Goal: Information Seeking & Learning: Learn about a topic

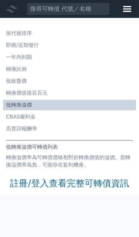
scroll to position [48, 0]
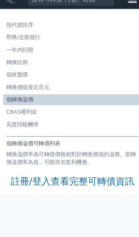
click at [31, 177] on link "註冊/登入查看完整可轉債資訊" at bounding box center [69, 183] width 119 height 12
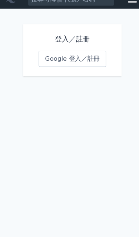
scroll to position [39, 0]
click at [48, 58] on link "Google 登入／註冊" at bounding box center [69, 66] width 65 height 16
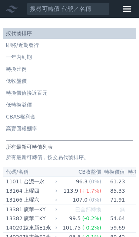
click at [19, 104] on li "低轉換溢價" at bounding box center [70, 104] width 134 height 7
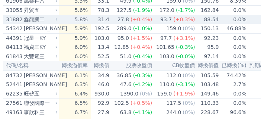
click at [7, 15] on div "31882" at bounding box center [14, 19] width 16 height 9
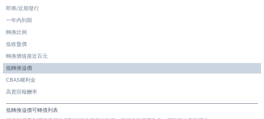
scroll to position [37, 0]
click at [31, 65] on li "低轉換溢價" at bounding box center [132, 67] width 258 height 7
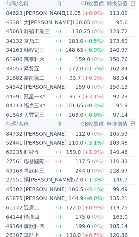
scroll to position [0, 91]
